Goal: Information Seeking & Learning: Learn about a topic

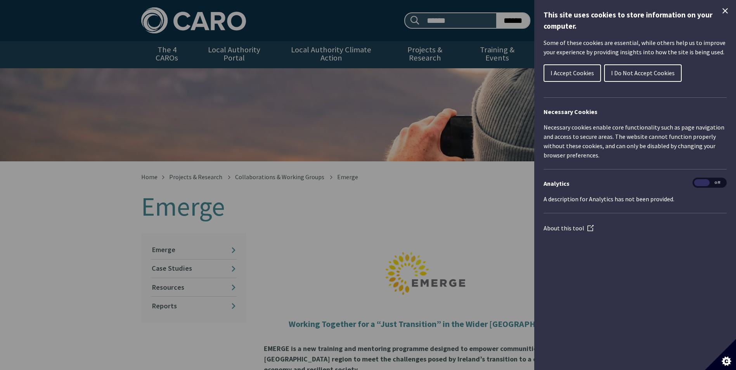
click at [655, 71] on span "I Do Not Accept Cookies" at bounding box center [643, 73] width 64 height 8
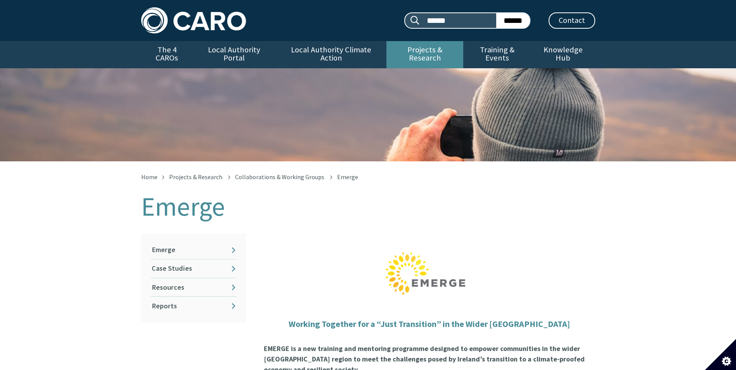
click at [440, 50] on link "Projects & Research" at bounding box center [424, 54] width 77 height 27
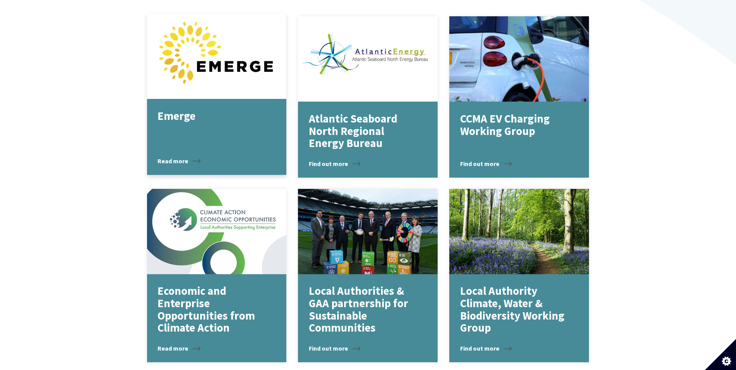
scroll to position [892, 0]
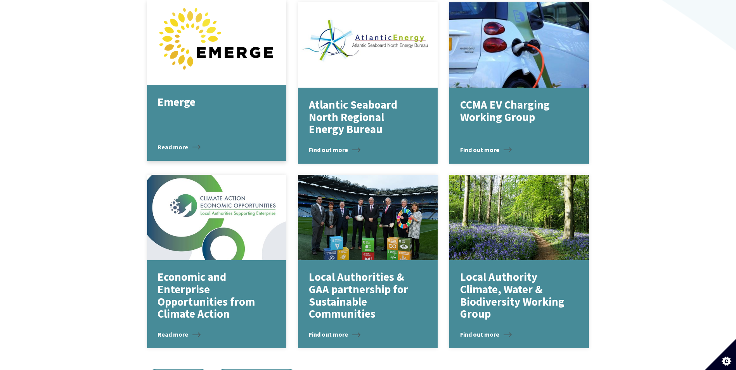
click at [161, 96] on p "Emerge" at bounding box center [211, 102] width 107 height 12
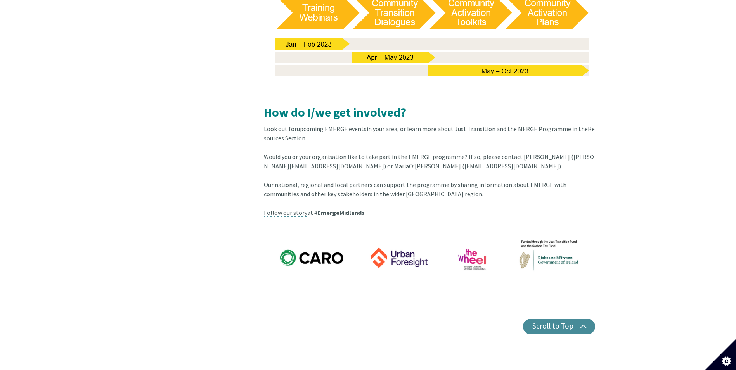
scroll to position [1125, 0]
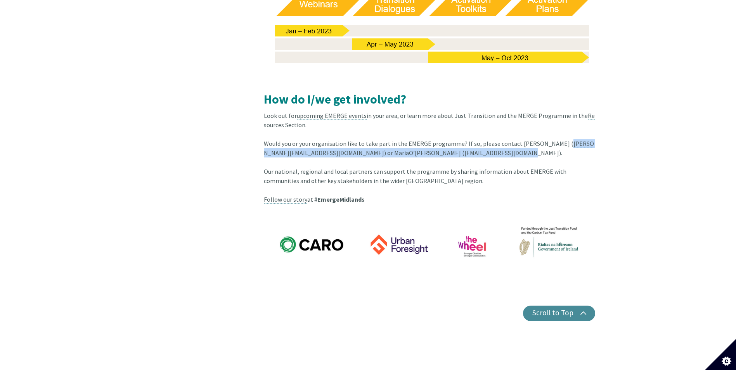
drag, startPoint x: 559, startPoint y: 127, endPoint x: 392, endPoint y: 134, distance: 167.0
click at [392, 139] on div "Would you or your organisation like to take part in the EMERGE programme? If so…" at bounding box center [429, 171] width 331 height 65
copy div "[PERSON_NAME][EMAIL_ADDRESS][DOMAIN_NAME] ) or [PERSON_NAME] ( [EMAIL_ADDRESS][…"
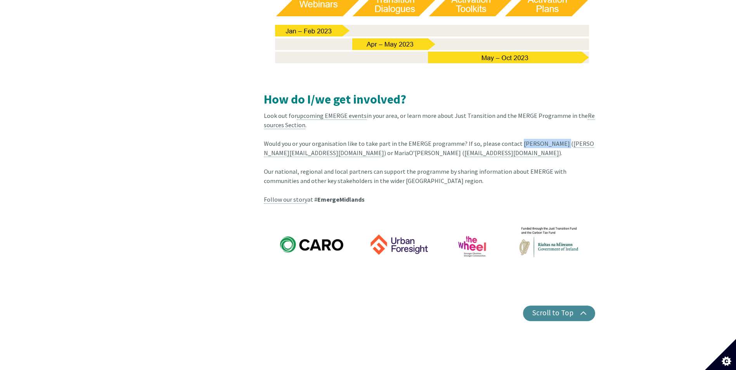
drag, startPoint x: 513, startPoint y: 126, endPoint x: 555, endPoint y: 128, distance: 42.4
click at [555, 139] on div "Would you or your organisation like to take part in the EMERGE programme? If so…" at bounding box center [429, 171] width 331 height 65
copy div "[PERSON_NAME]"
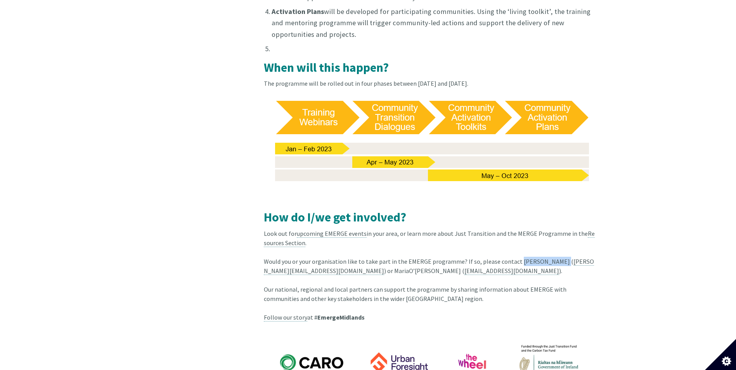
scroll to position [1009, 0]
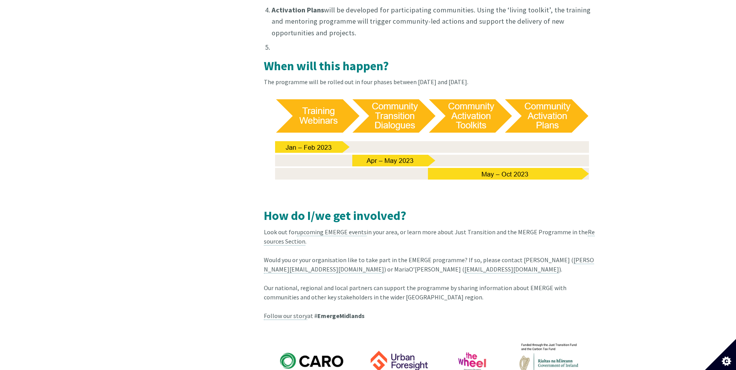
click at [484, 235] on div "Look out for upcoming EMERGE events in your area, or learn more about Just Tran…" at bounding box center [429, 241] width 331 height 28
drag, startPoint x: 513, startPoint y: 242, endPoint x: 497, endPoint y: 253, distance: 19.9
click at [497, 255] on div "Would you or your organisation like to take part in the EMERGE programme? If so…" at bounding box center [429, 287] width 331 height 65
copy div "Johnny Sheehan ( johnny@wheel.ie ) or MariaO’Connell ( mariaoconnell@wheel.ie )."
click at [388, 227] on div "Look out for upcoming EMERGE events in your area, or learn more about Just Tran…" at bounding box center [429, 241] width 331 height 28
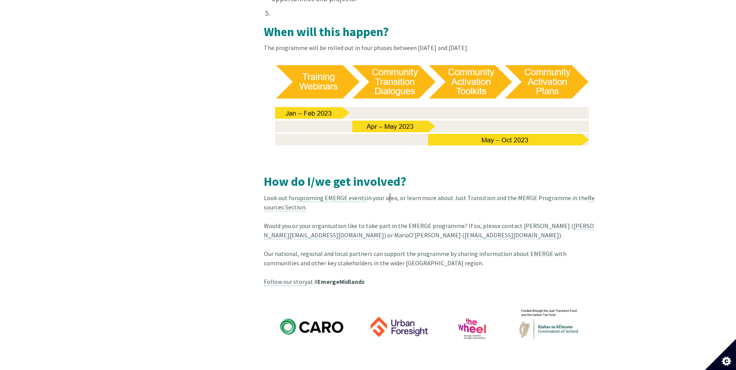
scroll to position [1048, 0]
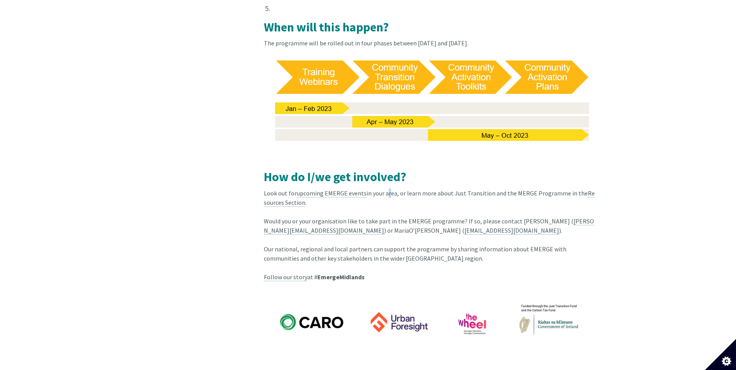
drag, startPoint x: 514, startPoint y: 204, endPoint x: 514, endPoint y: 214, distance: 10.1
click at [514, 217] on div "Would you or your organisation like to take part in the EMERGE programme? If so…" at bounding box center [429, 249] width 331 height 65
copy div "Johnny Sheehan ( johnny@wheel.ie ) or MariaO’Connell ( mariaoconnell@wheel.ie )."
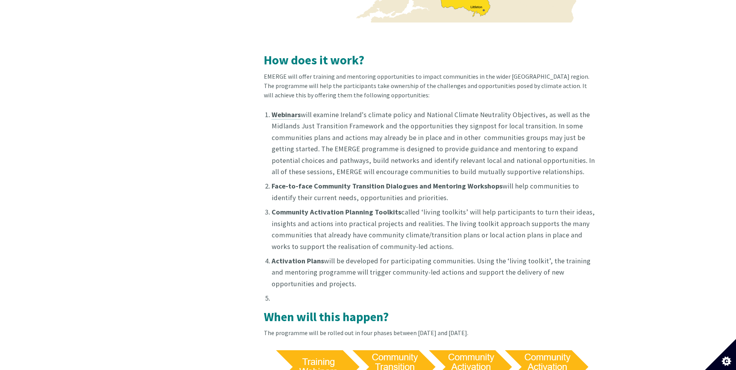
scroll to position [739, 0]
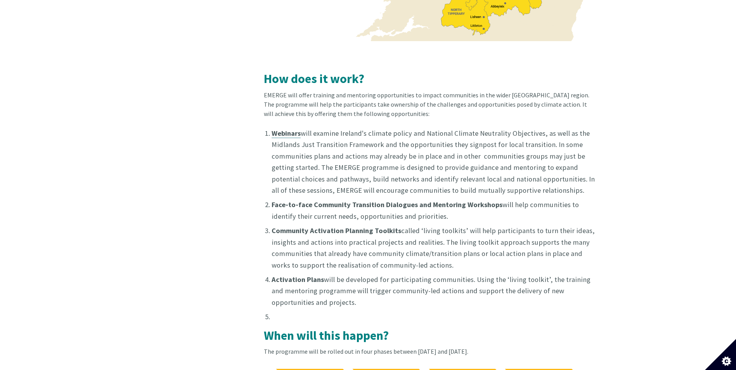
click at [291, 129] on strong "Webinars" at bounding box center [286, 133] width 29 height 9
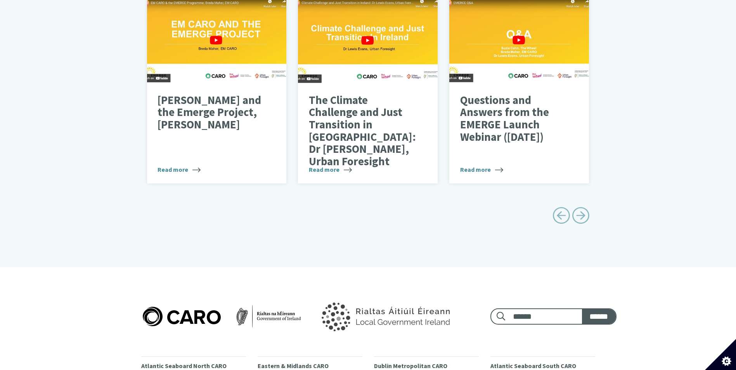
scroll to position [466, 0]
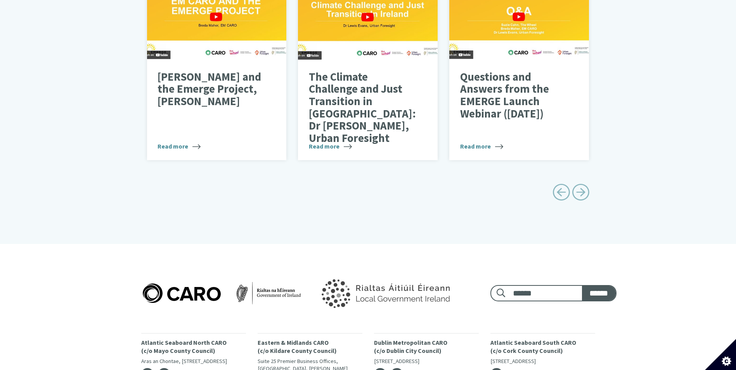
click at [580, 184] on span "Next page" at bounding box center [580, 192] width 17 height 17
type input "******"
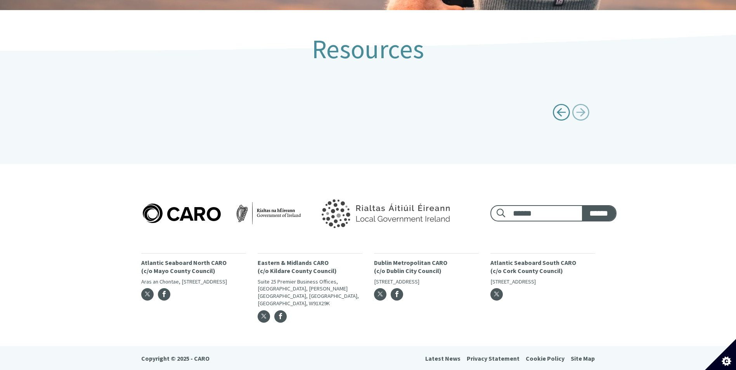
scroll to position [136, 0]
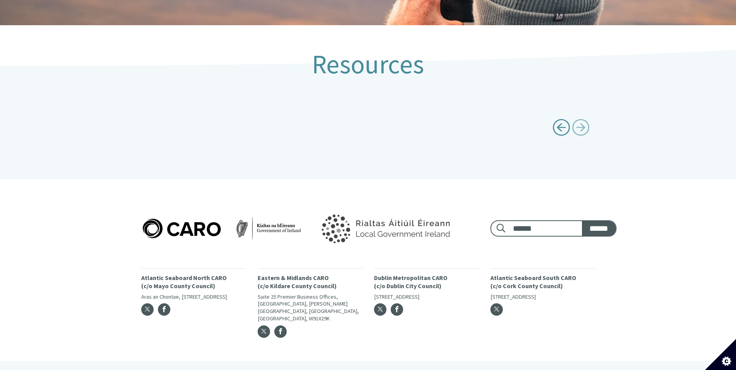
click at [565, 123] on span "Previous page" at bounding box center [561, 127] width 17 height 17
type input "******"
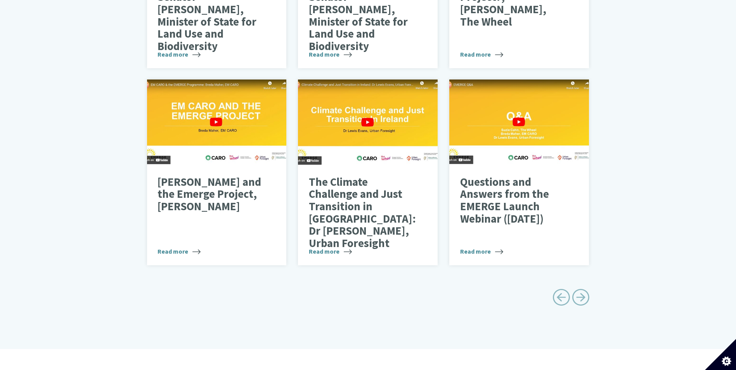
scroll to position [447, 0]
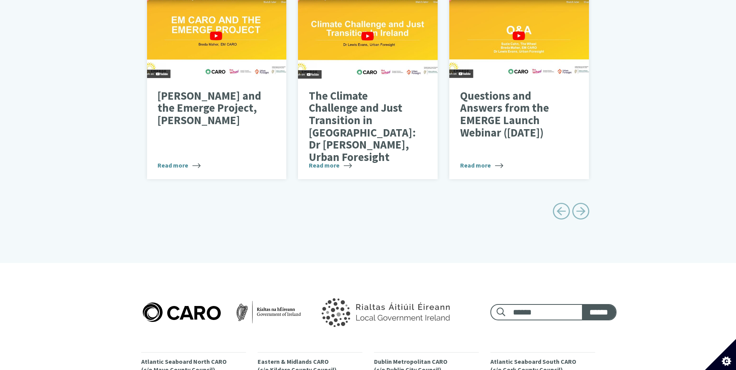
click at [577, 206] on span "Next page" at bounding box center [580, 211] width 17 height 17
type input "******"
